Goal: Complete application form

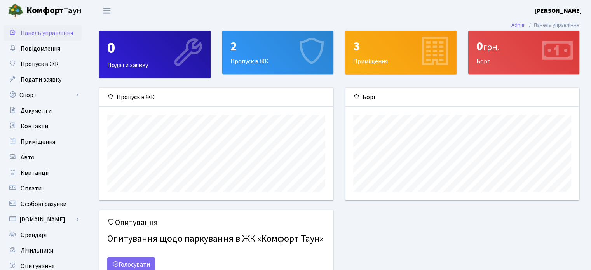
scroll to position [112, 233]
click at [250, 61] on div "2 Пропуск в ЖК" at bounding box center [278, 52] width 111 height 43
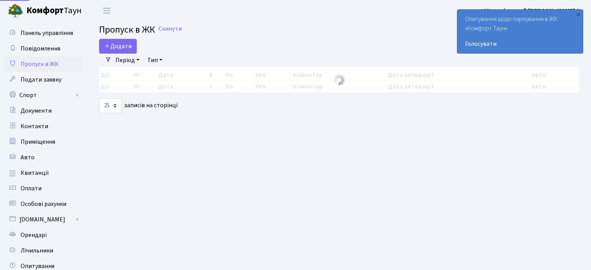
select select "25"
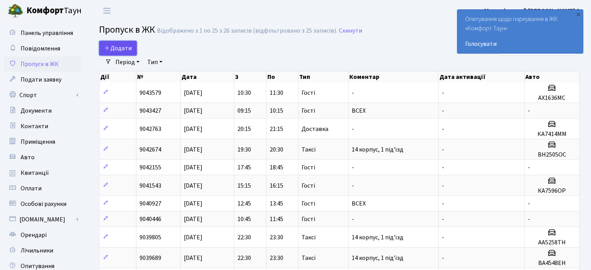
click at [125, 49] on span "Додати" at bounding box center [118, 48] width 28 height 9
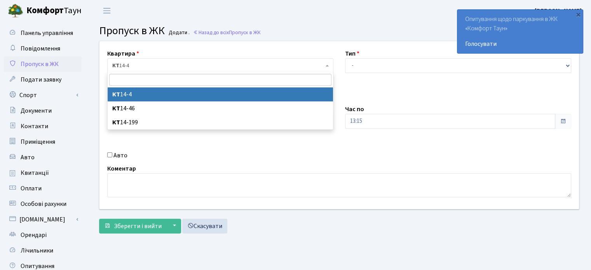
click at [143, 63] on span "КТ 14-4" at bounding box center [217, 66] width 211 height 8
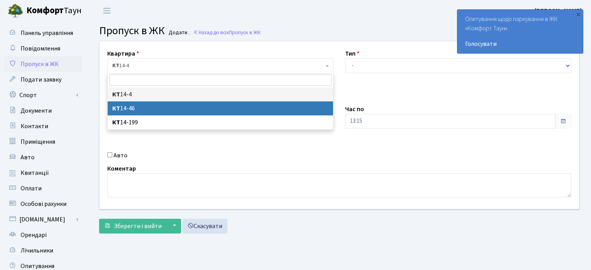
select select "7423"
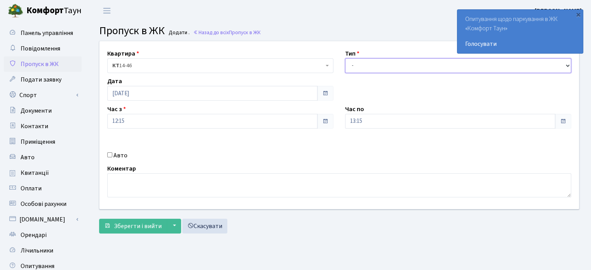
click at [358, 70] on select "- Доставка Таксі Гості Сервіс" at bounding box center [458, 65] width 226 height 15
select select "3"
click at [345, 58] on select "- Доставка Таксі Гості Сервіс" at bounding box center [458, 65] width 226 height 15
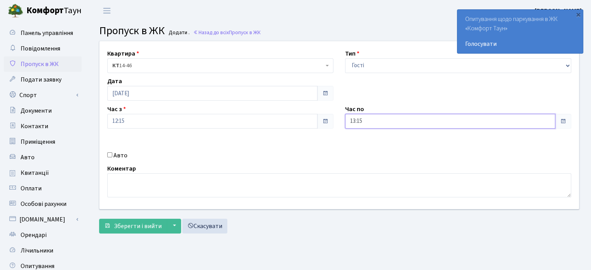
click at [352, 118] on input "13:15" at bounding box center [450, 121] width 210 height 15
type input "23:15"
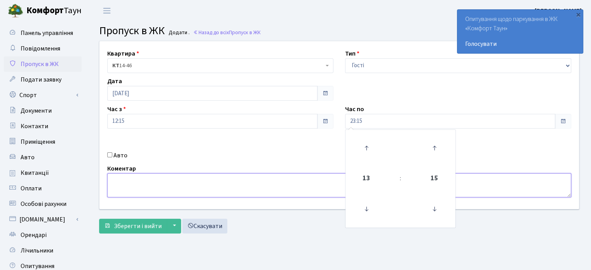
click at [133, 183] on textarea at bounding box center [339, 185] width 464 height 24
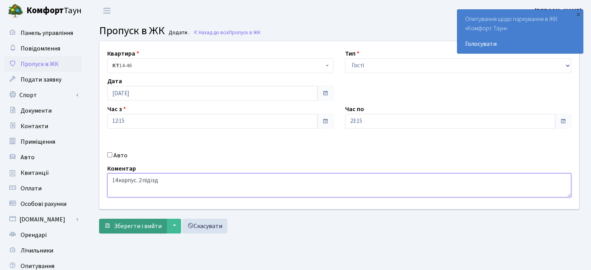
type textarea "14 корпус. 2 підїзд"
click at [142, 225] on span "Зберегти і вийти" at bounding box center [138, 226] width 48 height 9
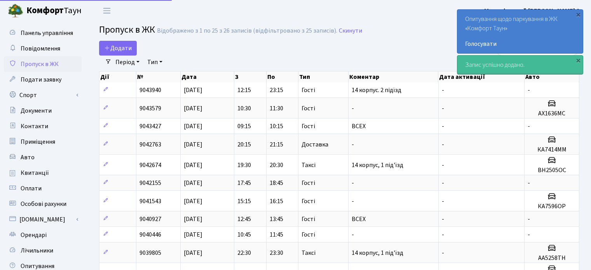
select select "25"
